Goal: Answer question/provide support

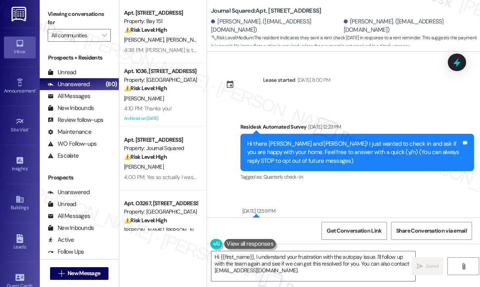
scroll to position [3897, 0]
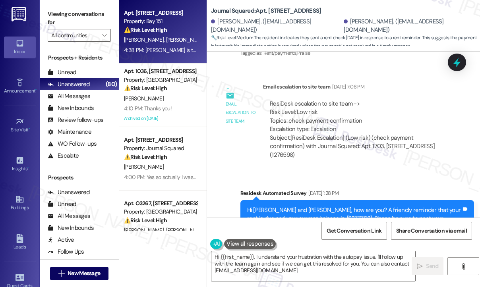
click at [163, 36] on div "[PERSON_NAME] [PERSON_NAME]" at bounding box center [160, 40] width 75 height 10
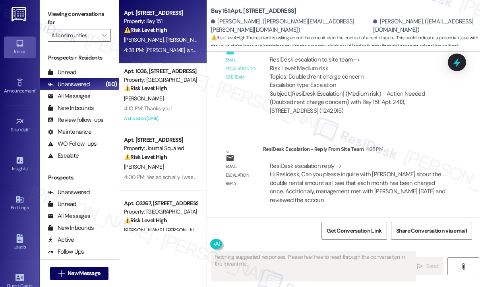
scroll to position [136, 0]
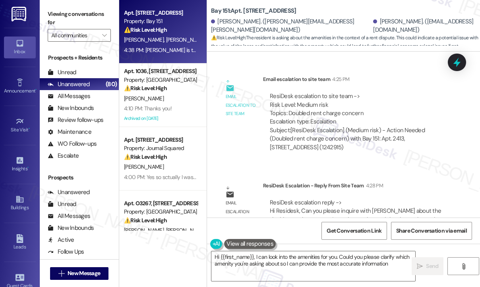
type textarea "Hi {{first_name}}, I can look into the amenities for you. Could you please clar…"
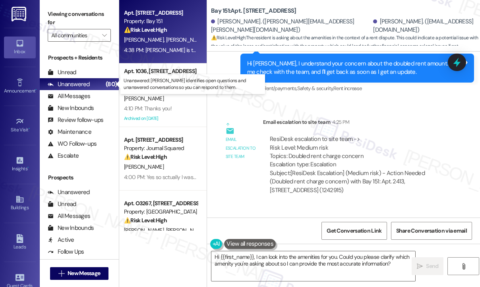
click at [141, 83] on p "Unanswered: [PERSON_NAME] identifies open questions and unanswered conversation…" at bounding box center [193, 84] width 138 height 14
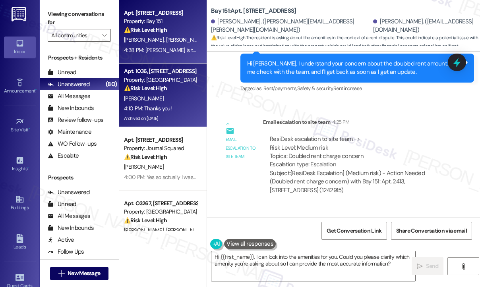
click at [173, 104] on div "4:10 PM: Thanks you! 4:10 PM: Thanks you!" at bounding box center [160, 109] width 75 height 10
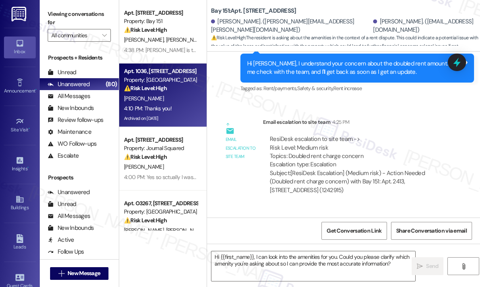
type textarea "Fetching suggested responses. Please feel free to read through the conversation…"
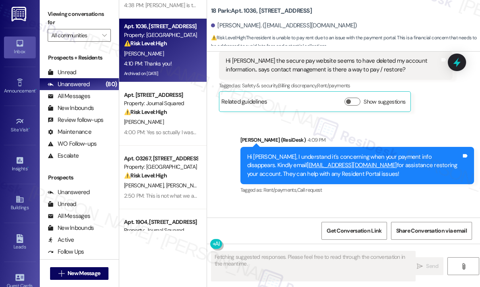
scroll to position [79, 0]
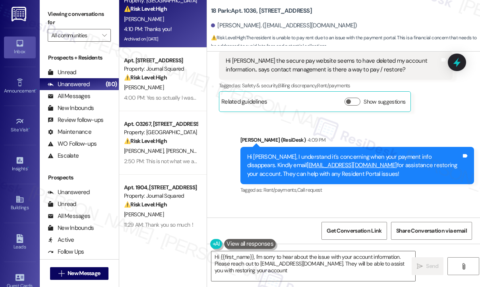
type textarea "Hi {{first_name}}, I'm sorry to hear about the issue with your account informat…"
click at [471, 27] on div "[PERSON_NAME]. ([EMAIL_ADDRESS][DOMAIN_NAME])" at bounding box center [345, 26] width 269 height 16
